Goal: Task Accomplishment & Management: Use online tool/utility

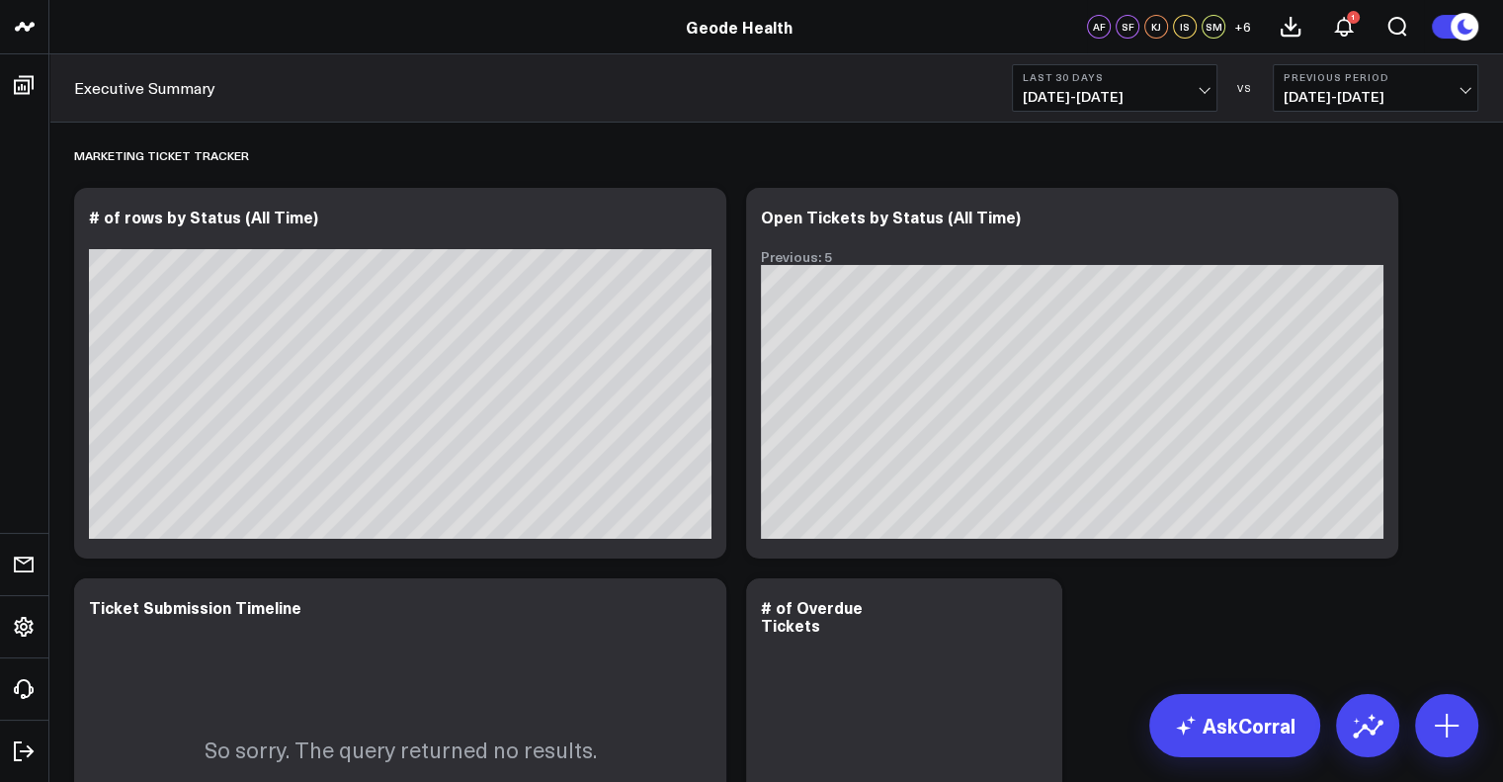
click at [1205, 103] on span "[DATE] - [DATE]" at bounding box center [1115, 97] width 184 height 16
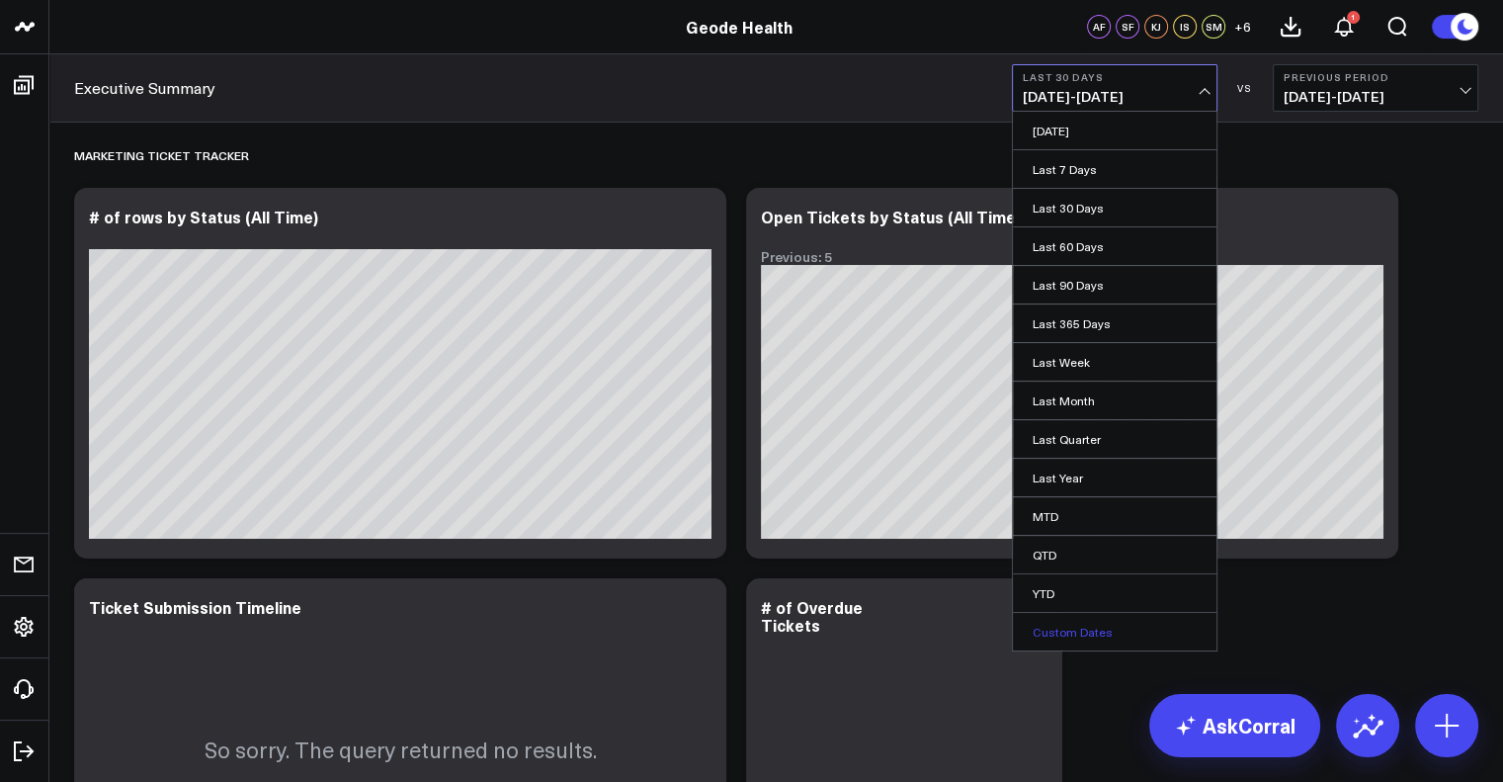
click at [1086, 624] on link "Custom Dates" at bounding box center [1115, 632] width 204 height 38
select select "8"
select select "2025"
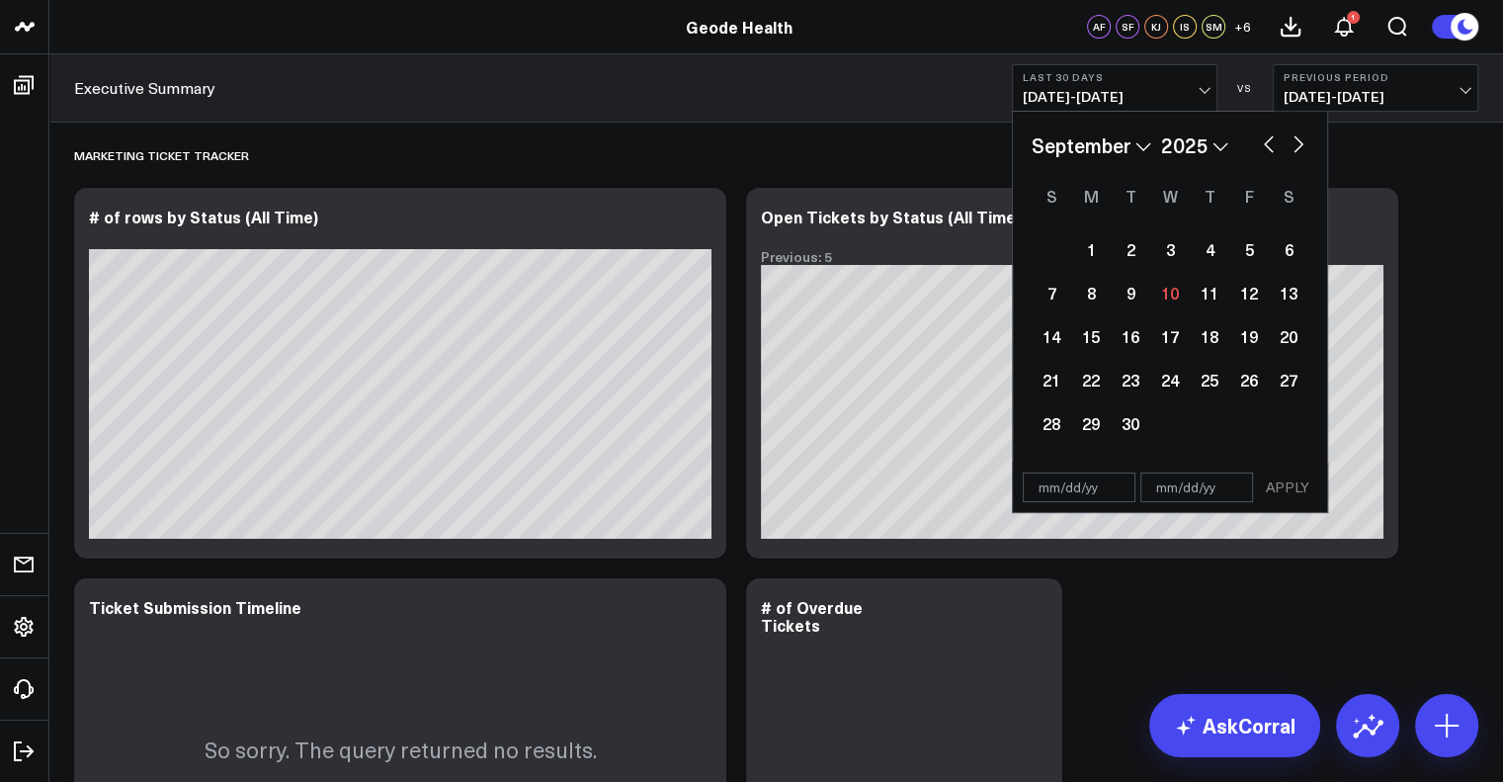
click at [1267, 138] on button "button" at bounding box center [1269, 142] width 20 height 24
select select "6"
select select "2025"
click at [1267, 138] on button "button" at bounding box center [1269, 142] width 20 height 24
select select "5"
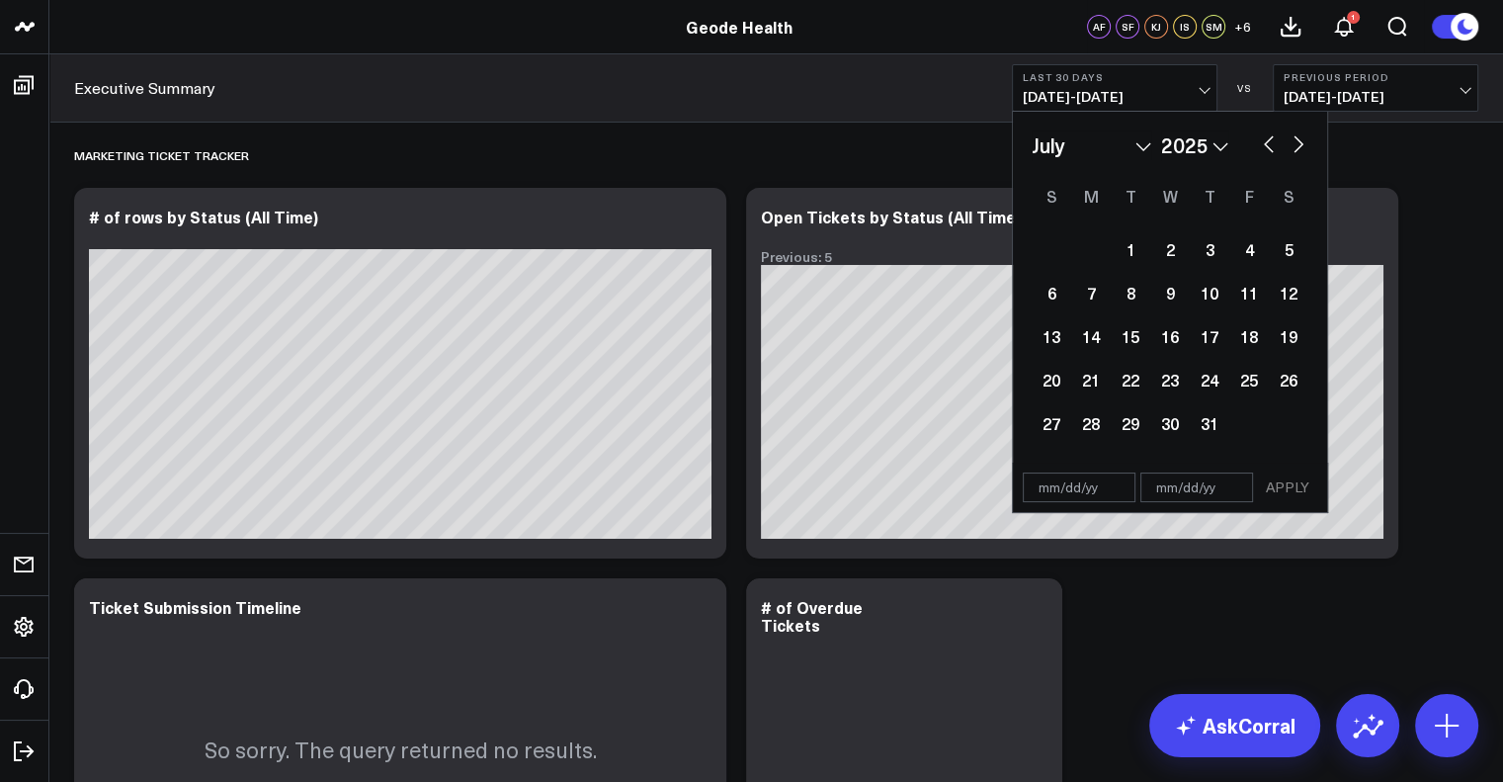
select select "2025"
click at [1267, 138] on button "button" at bounding box center [1269, 142] width 20 height 24
select select "4"
select select "2025"
click at [1267, 138] on button "button" at bounding box center [1269, 142] width 20 height 24
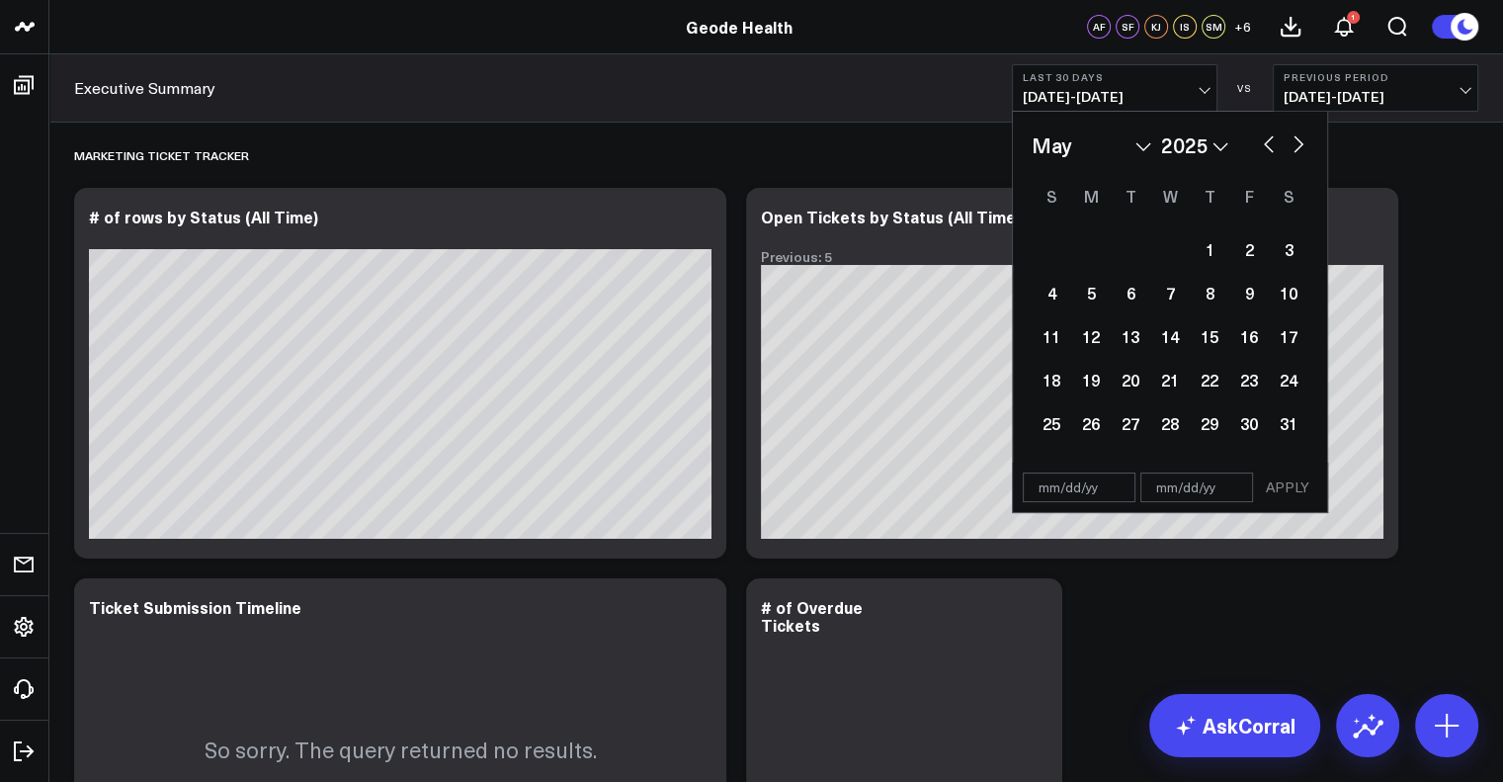
select select "3"
select select "2025"
click at [1267, 138] on button "button" at bounding box center [1269, 142] width 20 height 24
select select "2"
select select "2025"
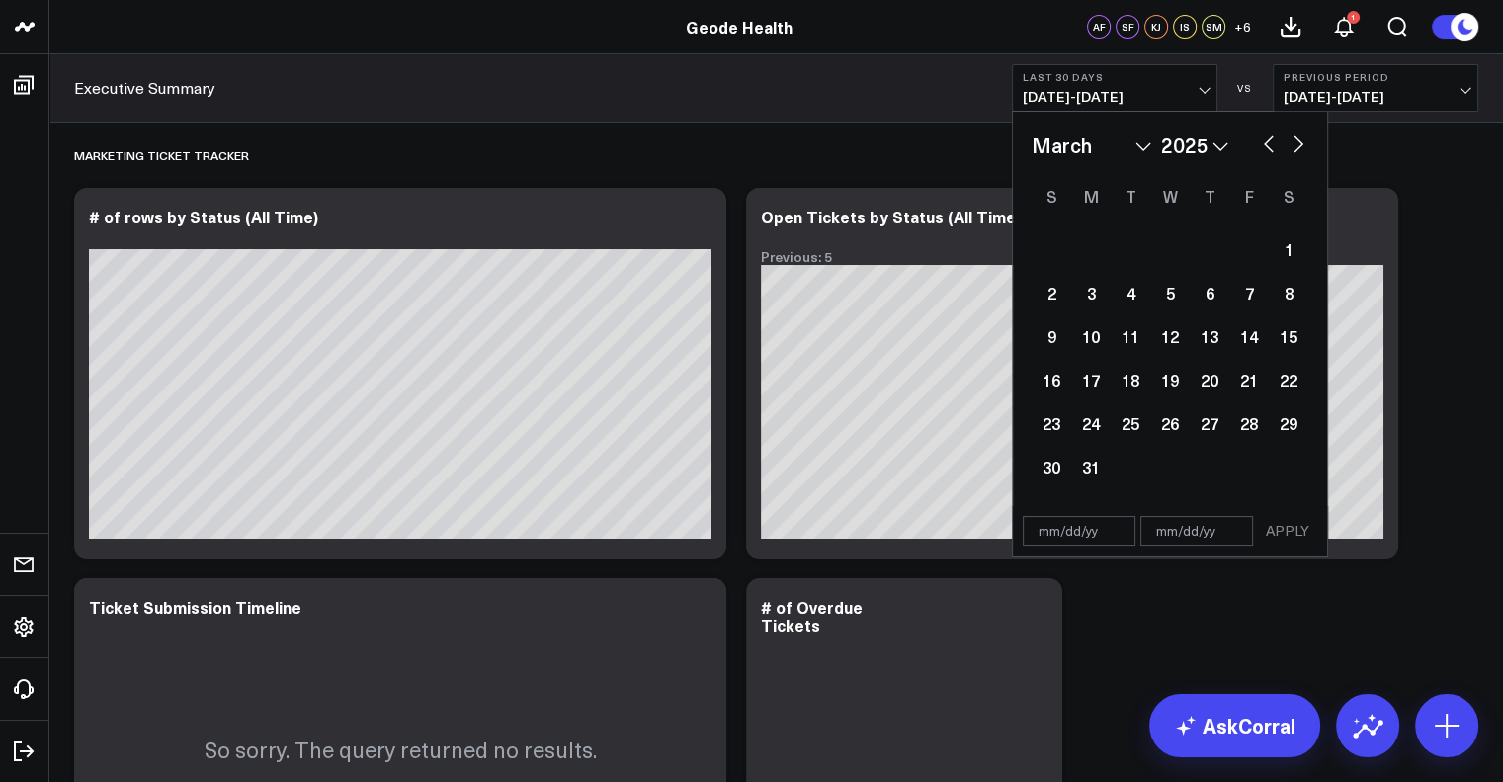
click at [1300, 145] on button "button" at bounding box center [1298, 142] width 20 height 24
select select "3"
select select "2025"
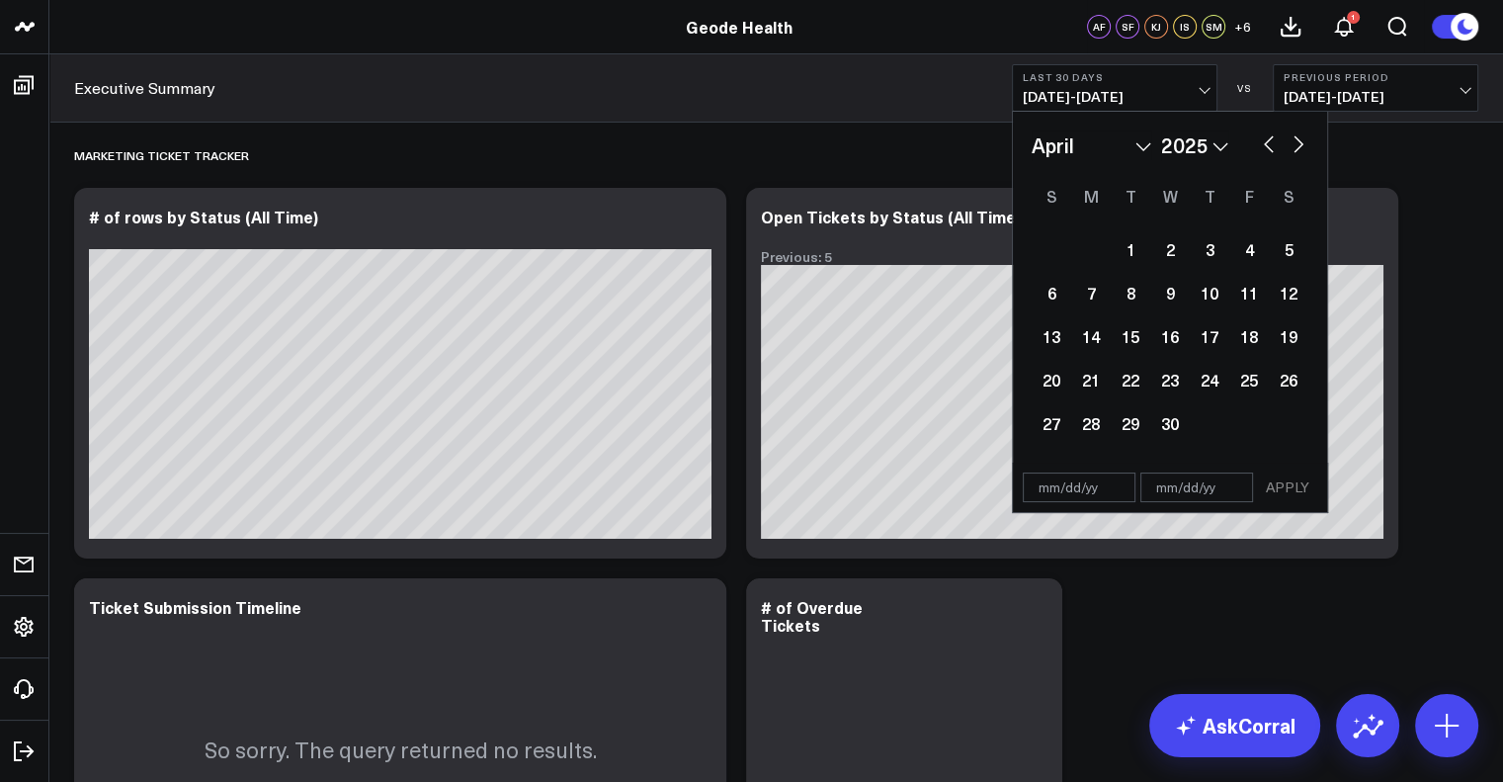
click at [1300, 145] on button "button" at bounding box center [1298, 142] width 20 height 24
select select "4"
select select "2025"
click at [1265, 142] on button "button" at bounding box center [1269, 142] width 20 height 24
select select "3"
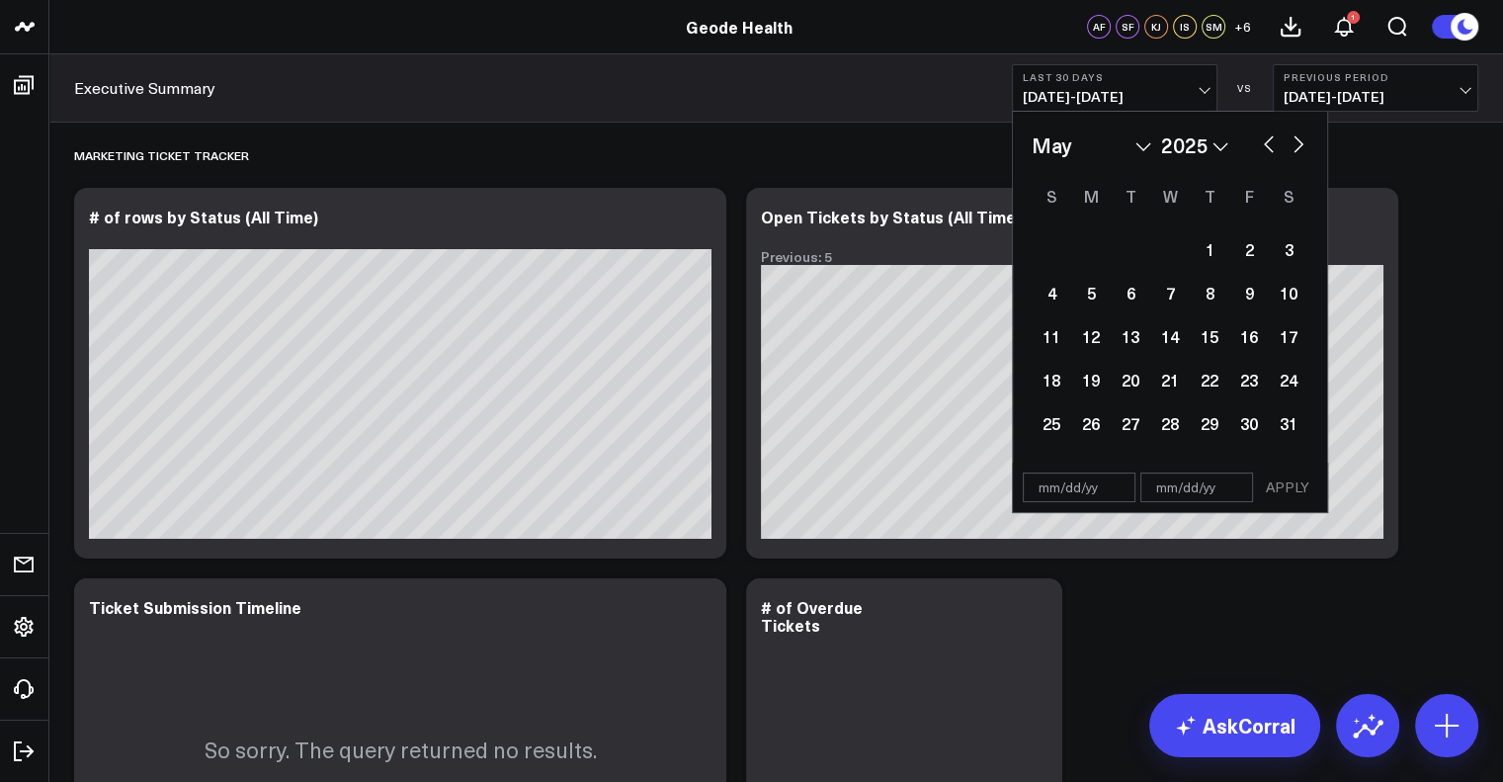
select select "2025"
click at [1127, 237] on div "1" at bounding box center [1131, 249] width 40 height 40
type input "[DATE]"
select select "3"
select select "2025"
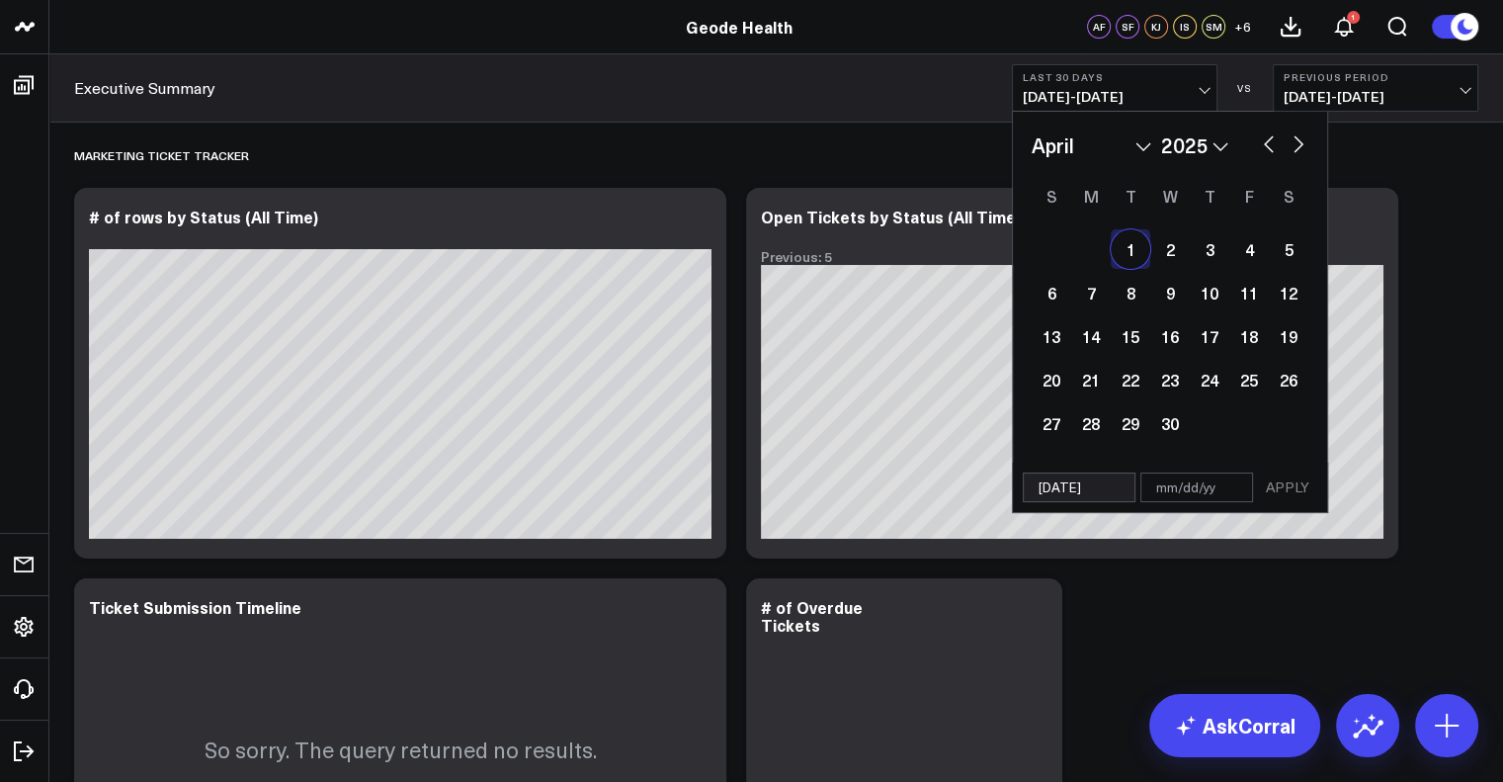
click at [1298, 145] on button "button" at bounding box center [1298, 142] width 20 height 24
select select "6"
select select "2025"
click at [1298, 145] on button "button" at bounding box center [1298, 142] width 20 height 24
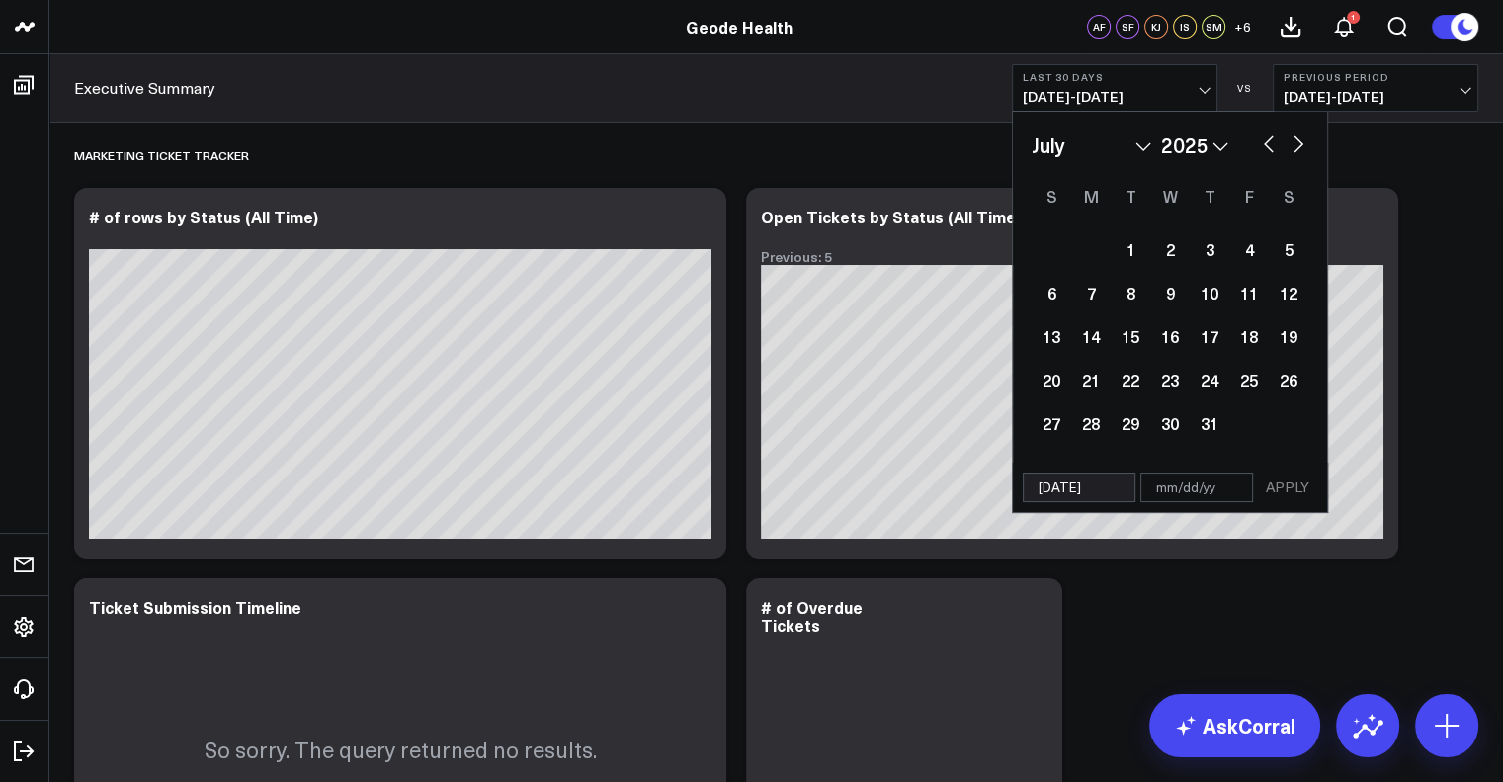
select select "7"
select select "2025"
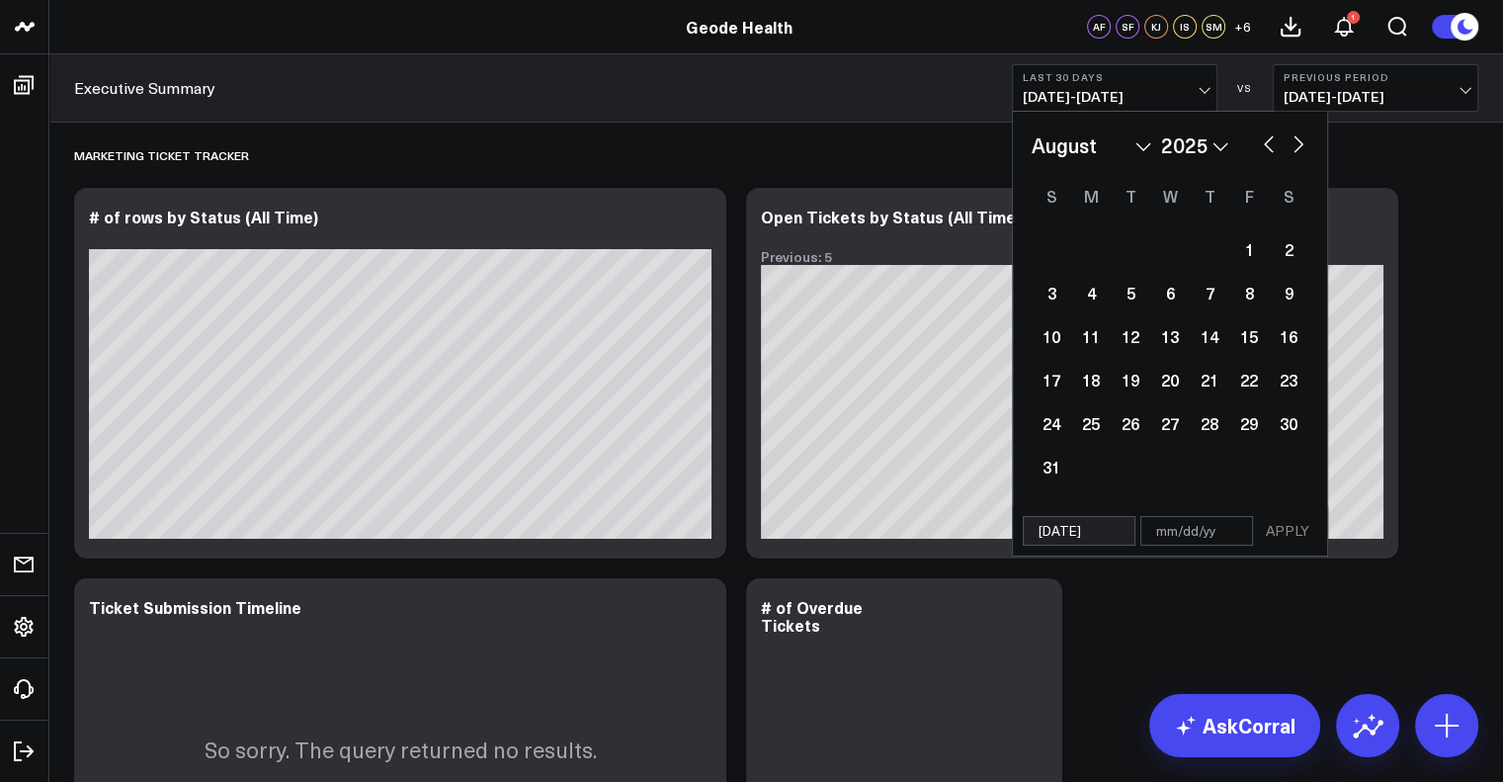
click at [1298, 145] on button "button" at bounding box center [1298, 142] width 20 height 24
select select "8"
select select "2025"
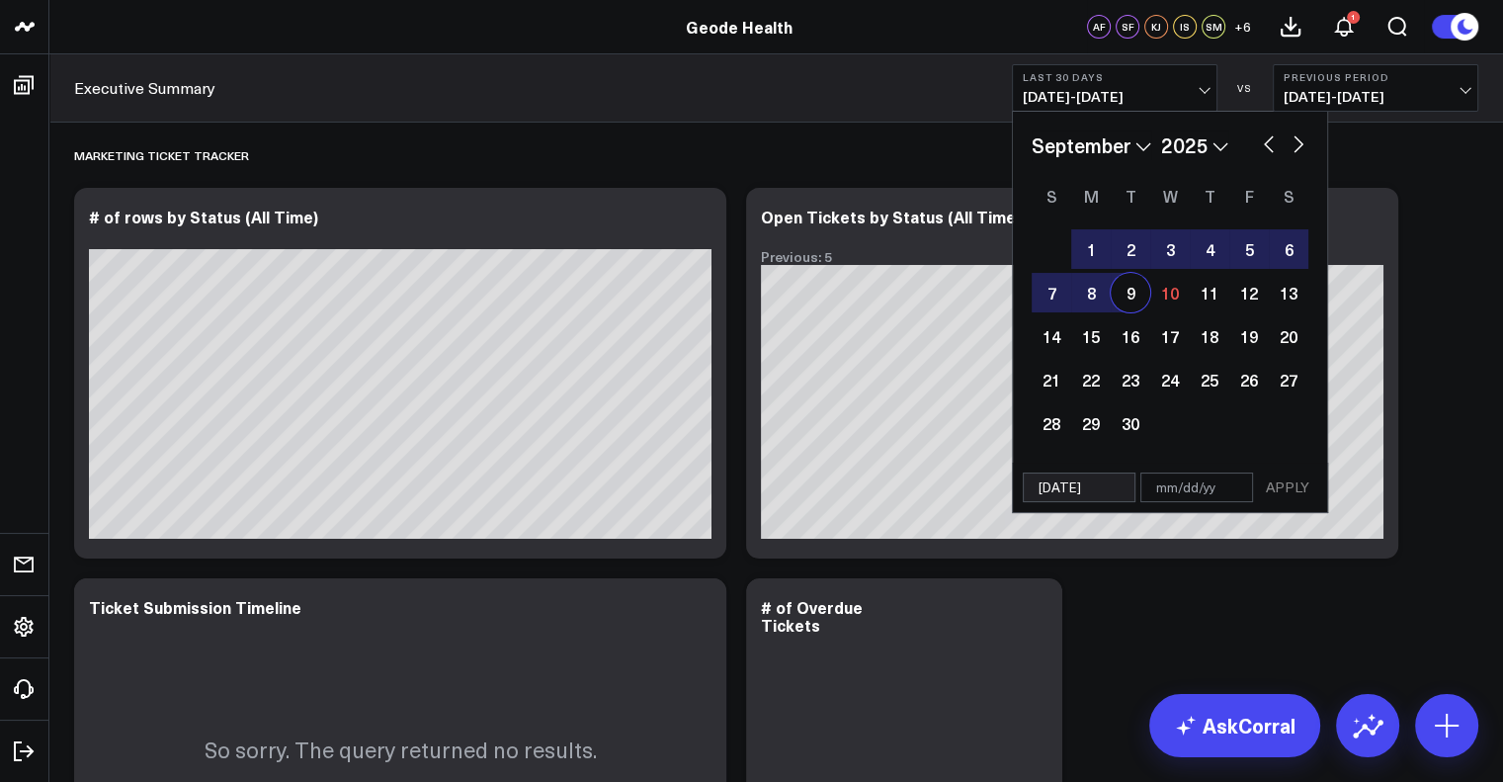
click at [1117, 291] on div "9" at bounding box center [1131, 293] width 40 height 40
type input "[DATE]"
select select "8"
select select "2025"
click at [1284, 483] on button "APPLY" at bounding box center [1287, 487] width 59 height 30
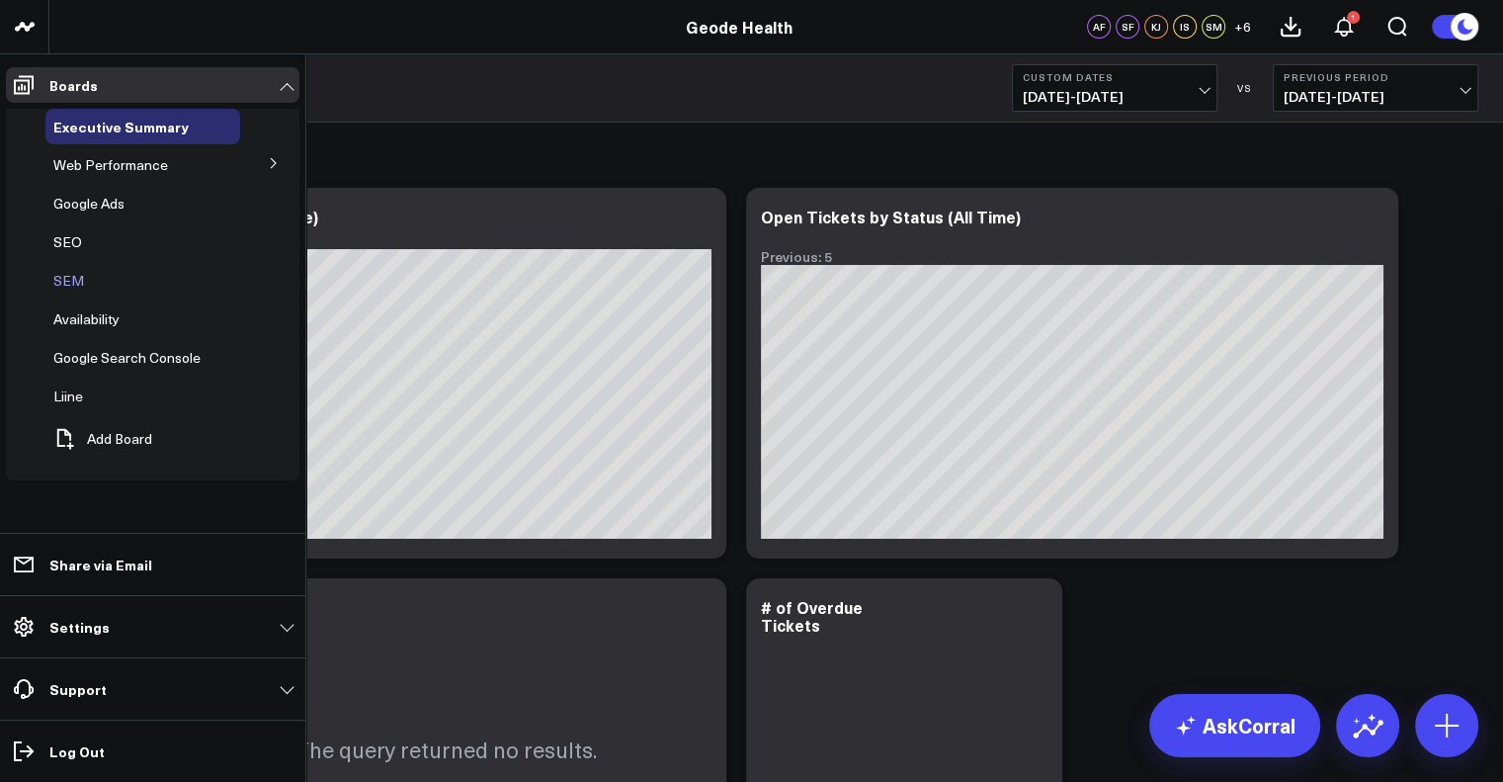
click at [94, 280] on button at bounding box center [109, 281] width 30 height 16
click at [67, 280] on span "SEM" at bounding box center [68, 280] width 31 height 19
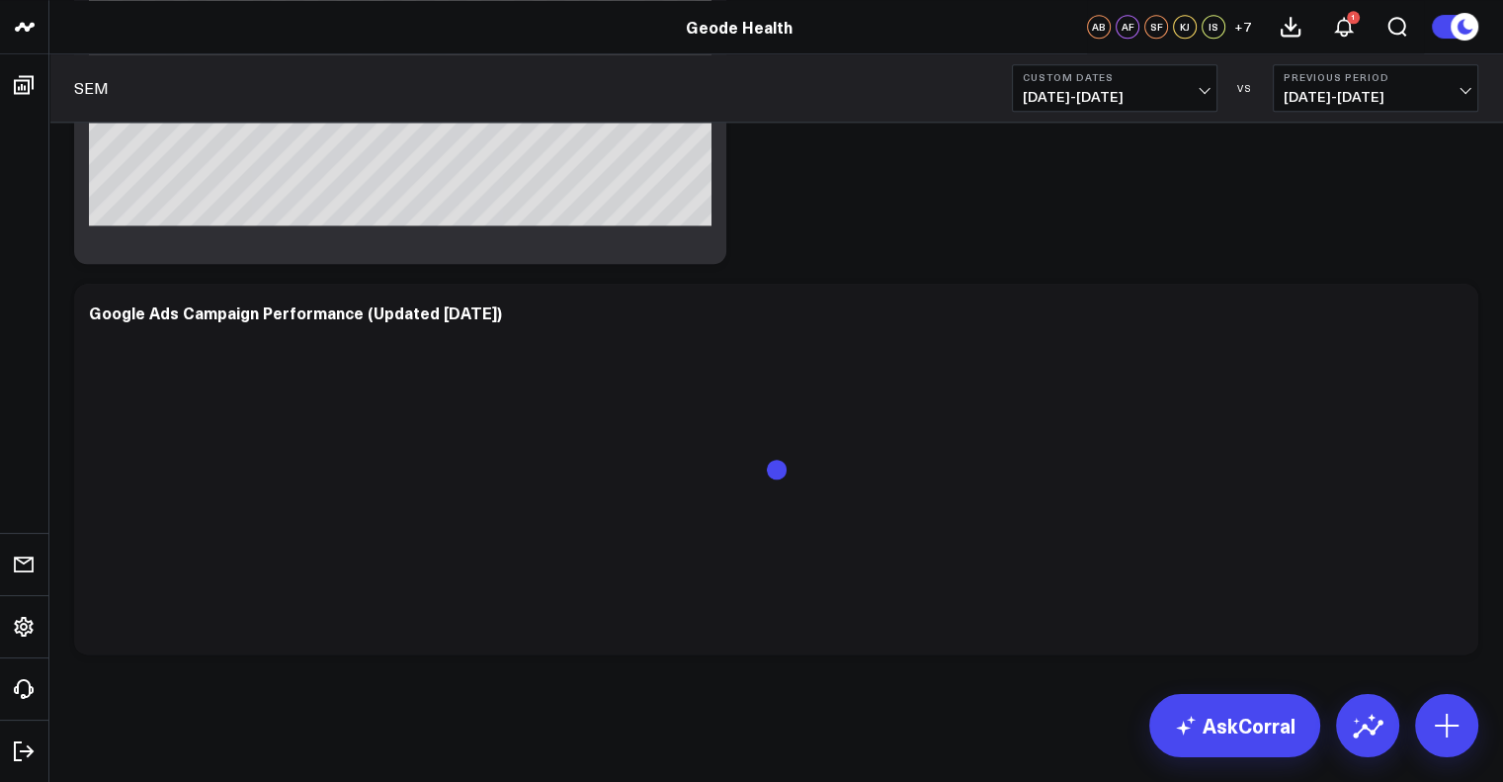
scroll to position [2188, 0]
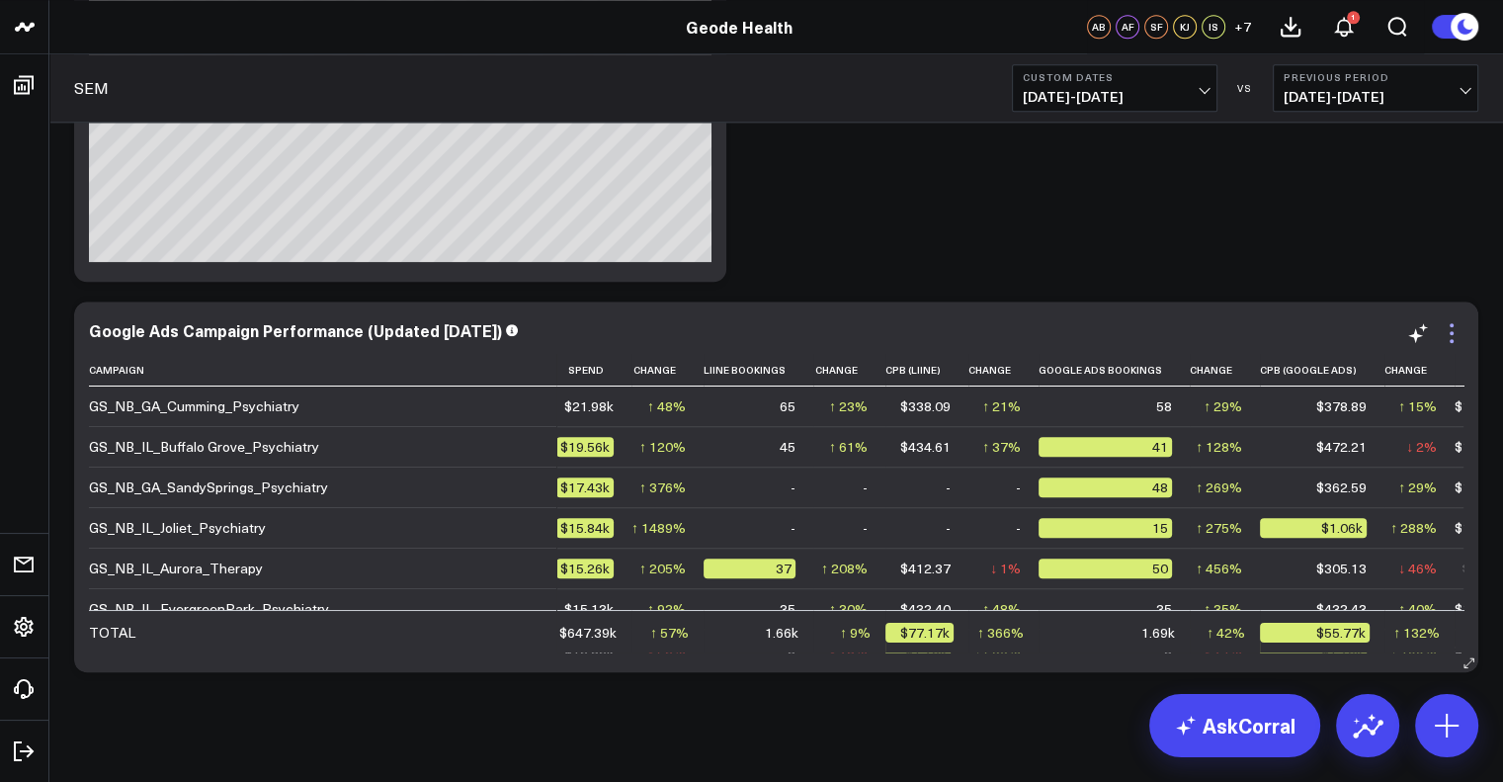
click at [1458, 343] on icon at bounding box center [1452, 333] width 24 height 24
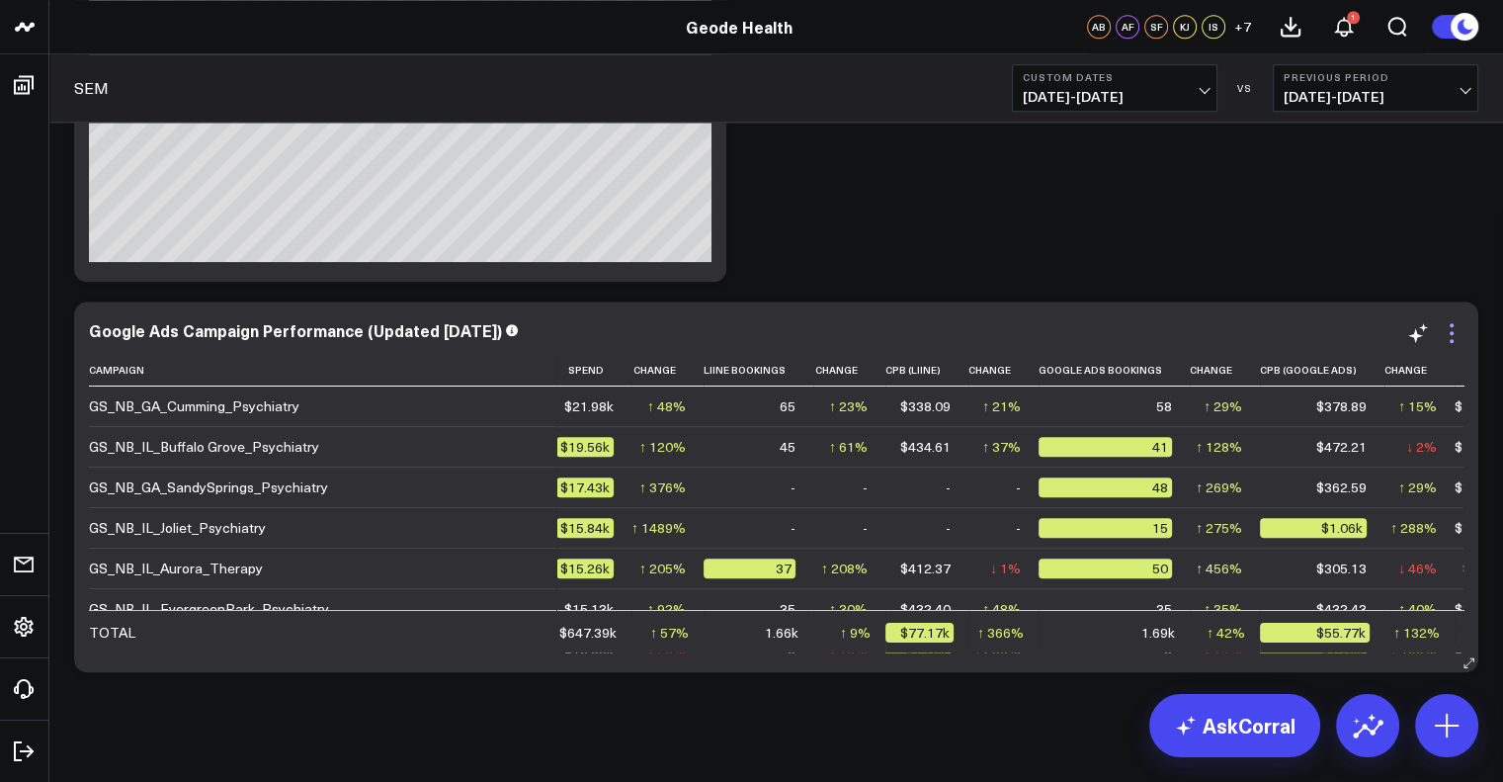
click at [1452, 340] on icon at bounding box center [1451, 341] width 4 height 4
